Goal: Transaction & Acquisition: Purchase product/service

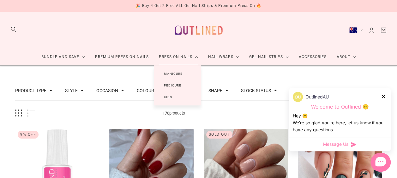
click at [178, 75] on link "Manicure" at bounding box center [173, 74] width 39 height 12
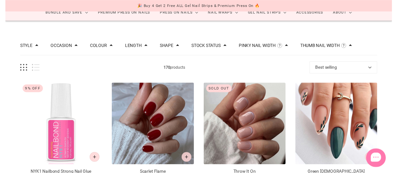
scroll to position [44, 0]
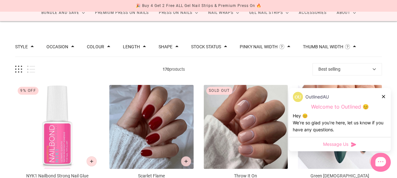
click at [105, 44] on div "Colour" at bounding box center [98, 47] width 23 height 7
click at [107, 47] on span at bounding box center [108, 46] width 3 height 3
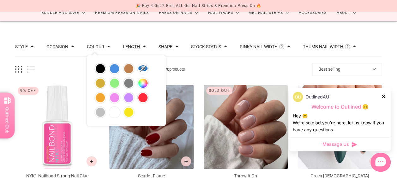
click at [195, 73] on div "170 products Best selling Best selling Relevance Date: New to Old Date: Old to …" at bounding box center [198, 69] width 367 height 12
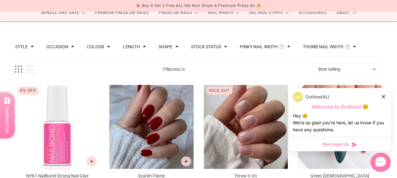
click at [167, 48] on button "Shape" at bounding box center [166, 47] width 14 height 4
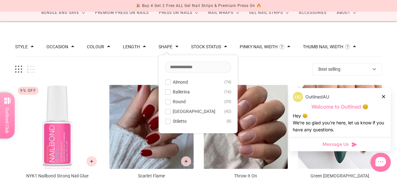
click at [166, 83] on span at bounding box center [167, 82] width 5 height 5
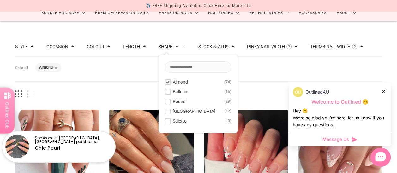
click at [31, 44] on div "Style" at bounding box center [24, 47] width 19 height 7
click at [29, 45] on div "Style" at bounding box center [24, 47] width 19 height 4
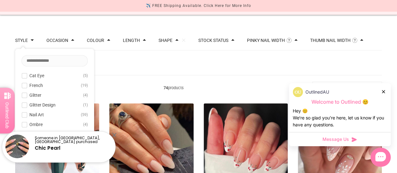
scroll to position [51, 0]
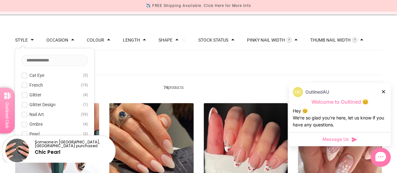
click at [27, 85] on button "French 19" at bounding box center [54, 85] width 66 height 8
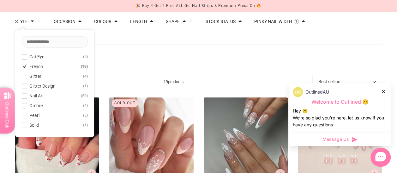
scroll to position [70, 0]
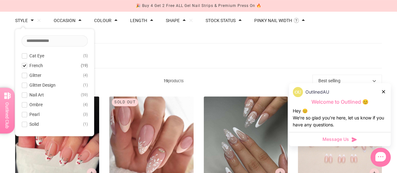
click at [24, 116] on span at bounding box center [24, 114] width 5 height 5
click at [23, 124] on span at bounding box center [24, 124] width 5 height 5
click at [74, 23] on div "Occasion" at bounding box center [68, 20] width 28 height 7
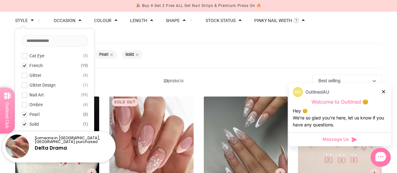
click at [73, 20] on button "Occasion" at bounding box center [65, 20] width 22 height 4
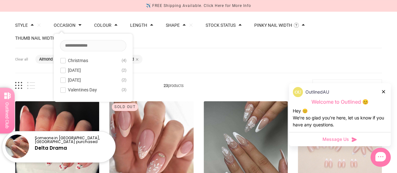
scroll to position [64, 0]
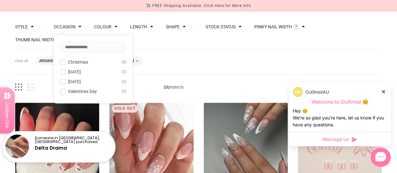
click at [115, 27] on span at bounding box center [115, 26] width 3 height 3
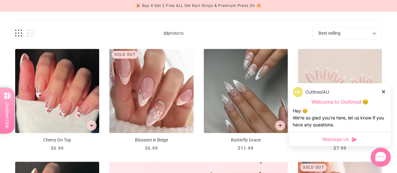
scroll to position [124, 0]
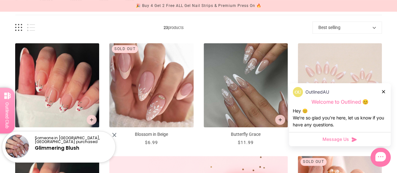
click at [382, 89] on div at bounding box center [384, 91] width 4 height 7
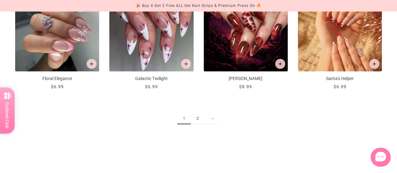
scroll to position [787, 0]
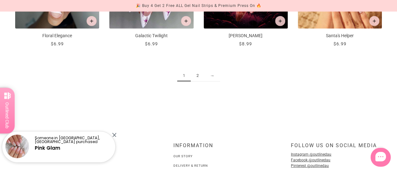
click at [198, 70] on link "2" at bounding box center [198, 76] width 14 height 12
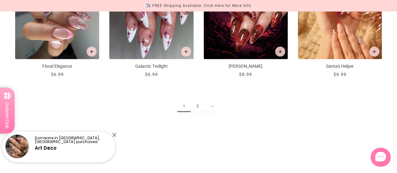
scroll to position [775, 1]
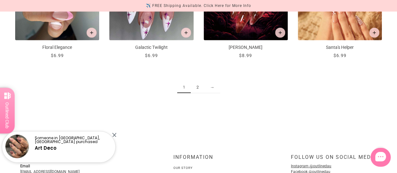
click at [195, 82] on link "2" at bounding box center [198, 88] width 14 height 12
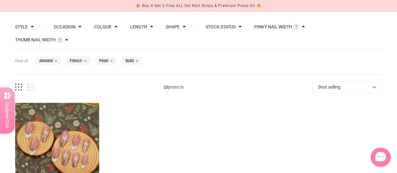
scroll to position [1, 0]
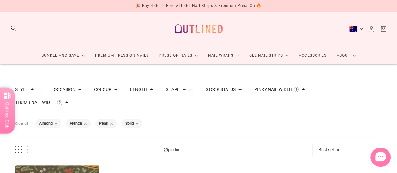
scroll to position [295, 1]
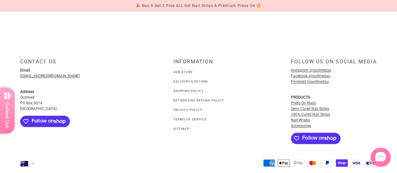
scroll to position [70, 0]
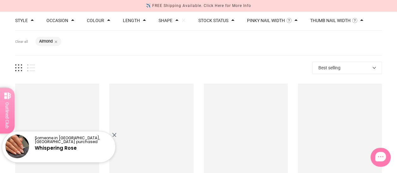
scroll to position [51, 0]
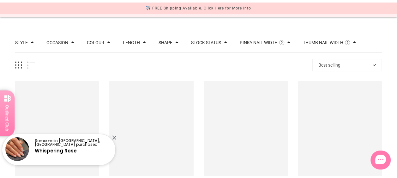
scroll to position [44, 0]
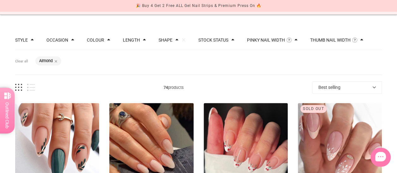
scroll to position [106, 0]
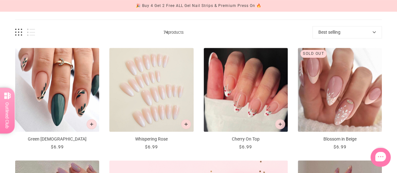
click at [142, 97] on img "Whispering Rose" at bounding box center [151, 90] width 84 height 84
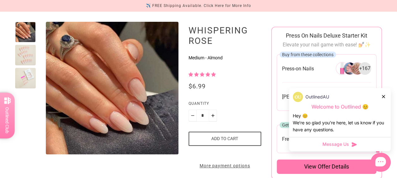
click at [383, 98] on icon at bounding box center [383, 96] width 3 height 3
